Goal: Task Accomplishment & Management: Use online tool/utility

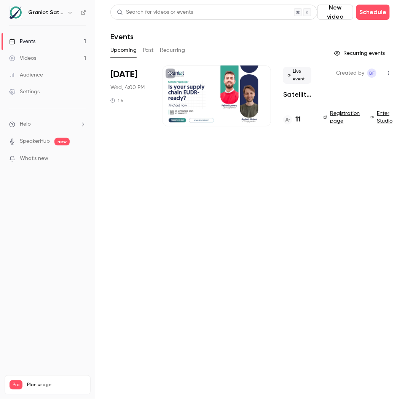
click at [249, 110] on div at bounding box center [216, 95] width 108 height 61
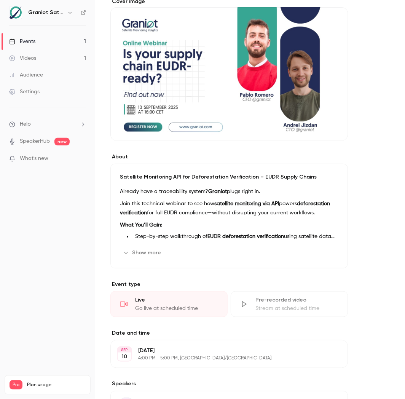
scroll to position [71, 0]
click at [149, 252] on button "Show more" at bounding box center [143, 252] width 46 height 12
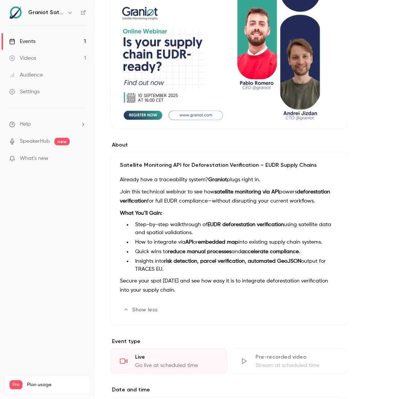
scroll to position [83, 0]
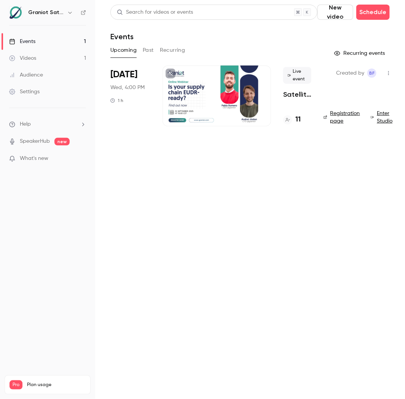
click at [44, 37] on link "Events 1" at bounding box center [47, 41] width 95 height 17
click at [145, 54] on button "Past" at bounding box center [148, 50] width 11 height 12
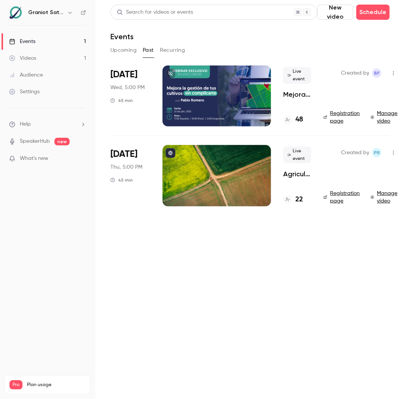
click at [293, 119] on div "48" at bounding box center [293, 119] width 20 height 10
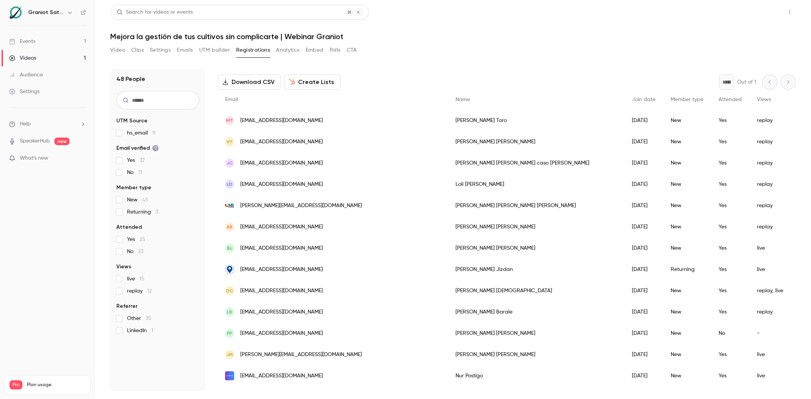
click at [404, 12] on button "Share" at bounding box center [763, 12] width 30 height 15
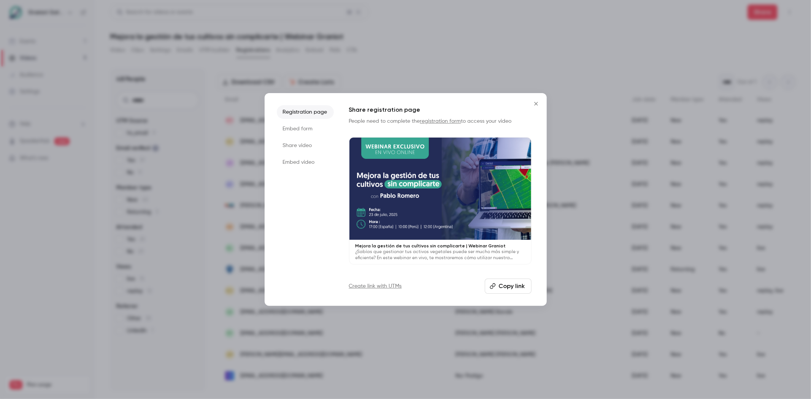
click at [404, 103] on icon "Close" at bounding box center [536, 104] width 9 height 6
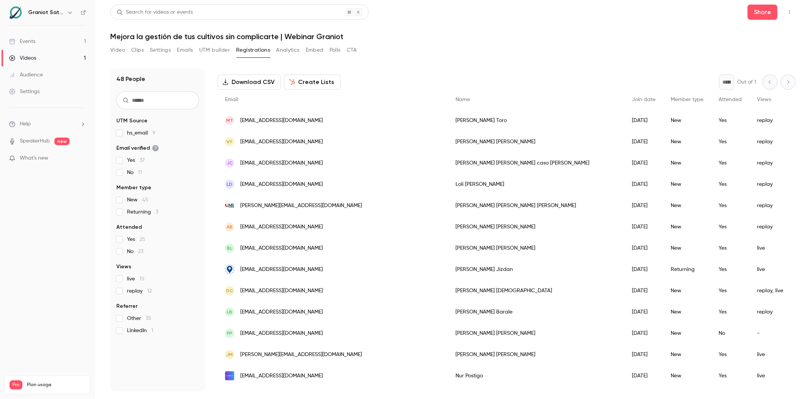
click at [404, 16] on button "Top Bar Actions" at bounding box center [790, 12] width 12 height 12
click at [404, 67] on div at bounding box center [405, 199] width 811 height 399
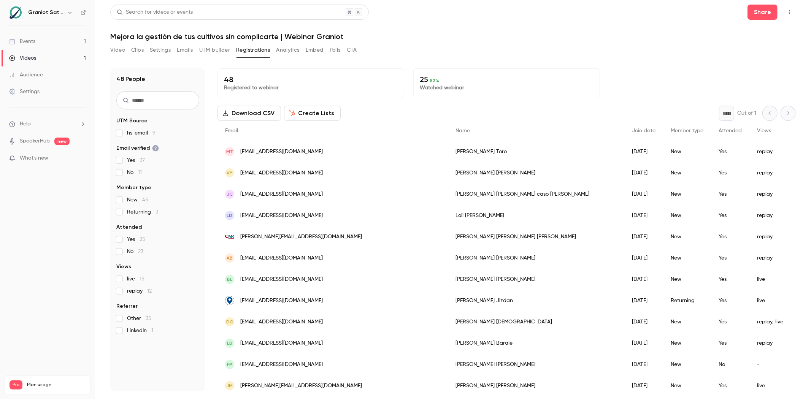
click at [290, 48] on button "Analytics" at bounding box center [288, 50] width 24 height 12
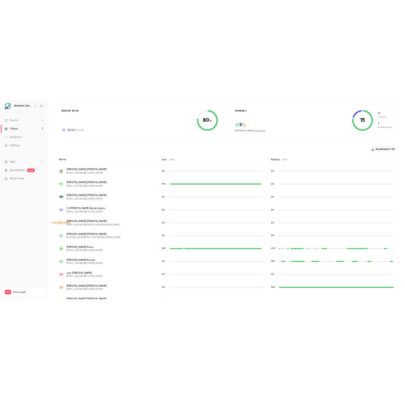
scroll to position [185, 0]
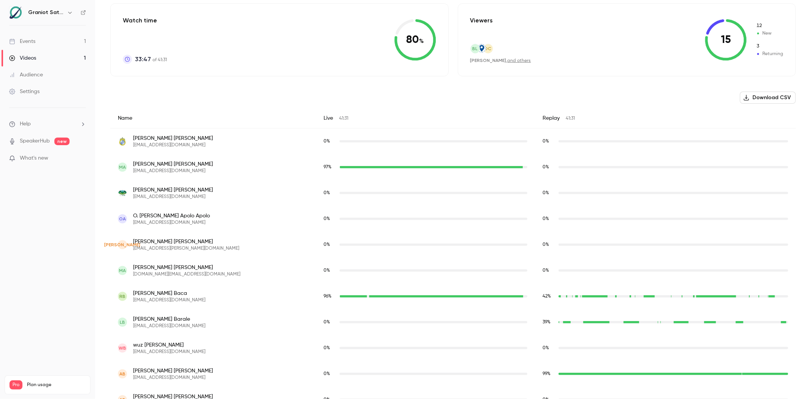
click at [404, 99] on button "Download CSV" at bounding box center [768, 98] width 56 height 12
